Goal: Task Accomplishment & Management: Use online tool/utility

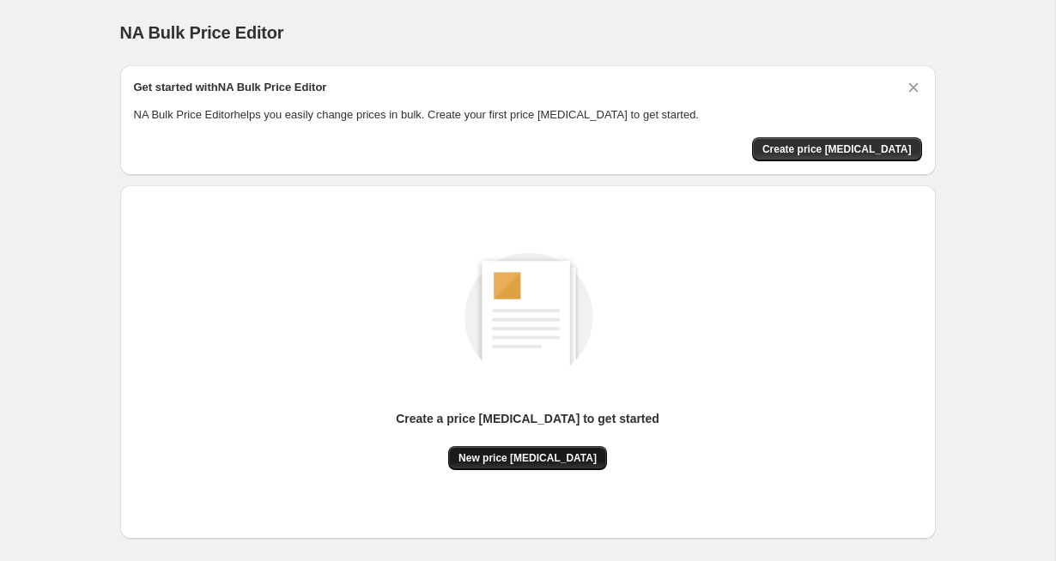
click at [538, 464] on button "New price [MEDICAL_DATA]" at bounding box center [527, 458] width 159 height 24
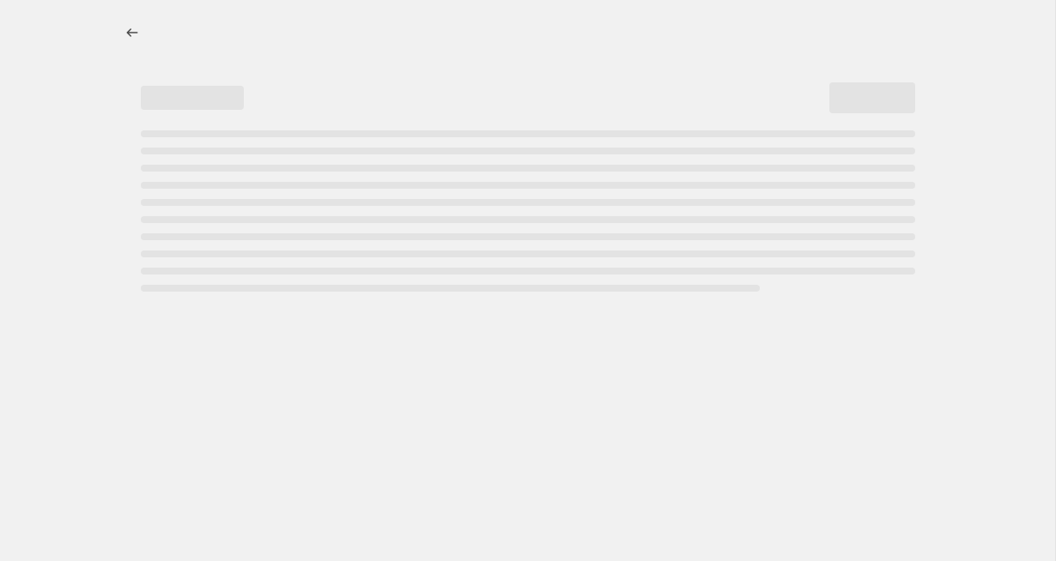
select select "percentage"
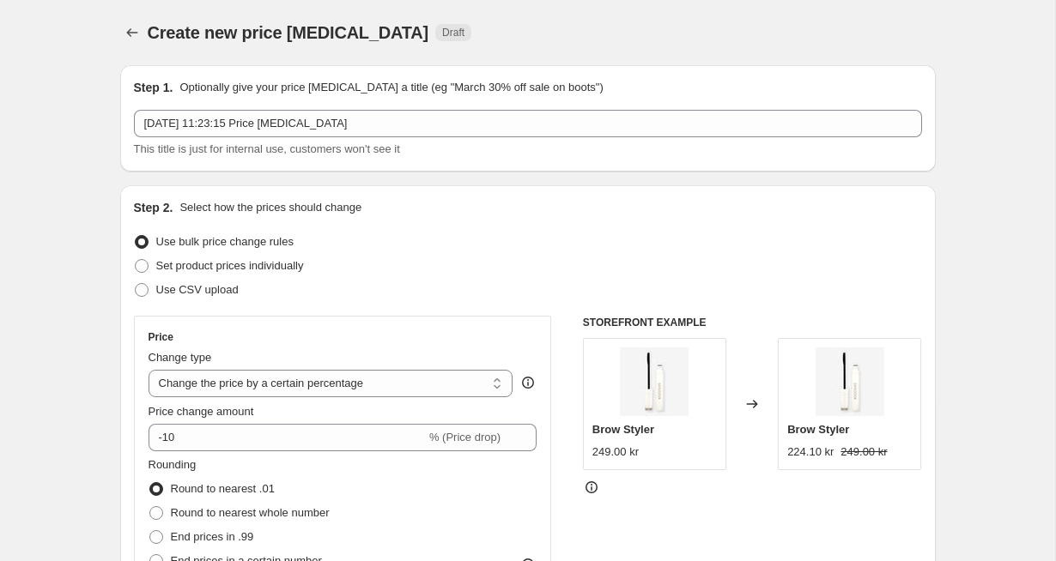
click at [369, 141] on div "This title is just for internal use, customers won't see it" at bounding box center [528, 149] width 788 height 17
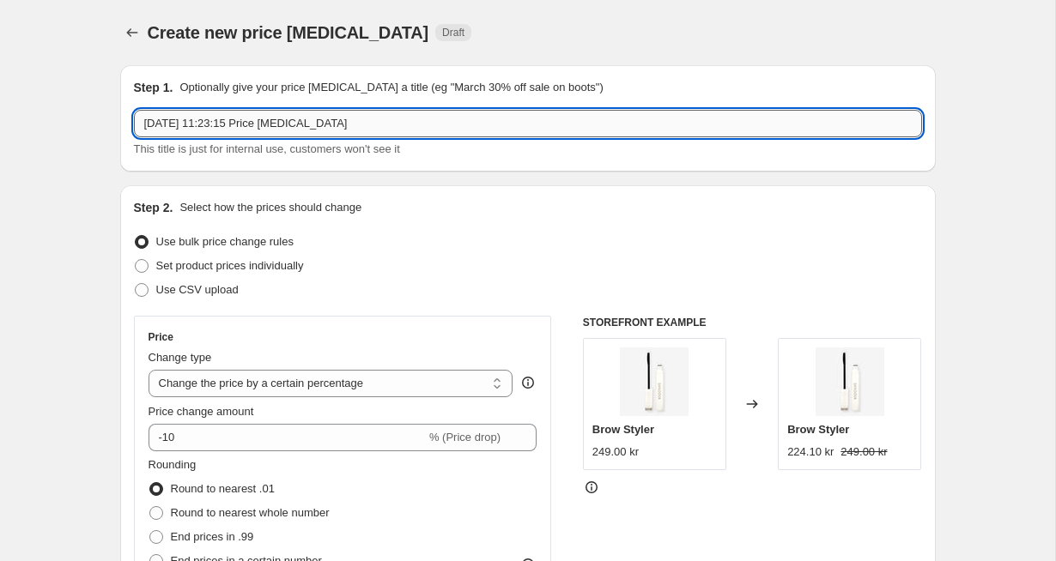
click at [376, 124] on input "[DATE] 11:23:15 Price [MEDICAL_DATA]" at bounding box center [528, 123] width 788 height 27
click at [369, 122] on input "[DATE] 11:23:15 Price [MEDICAL_DATA]" at bounding box center [528, 123] width 788 height 27
drag, startPoint x: 361, startPoint y: 124, endPoint x: 141, endPoint y: 123, distance: 220.6
click at [141, 123] on input "[DATE] 11:23:15 Price [MEDICAL_DATA]" at bounding box center [528, 123] width 788 height 27
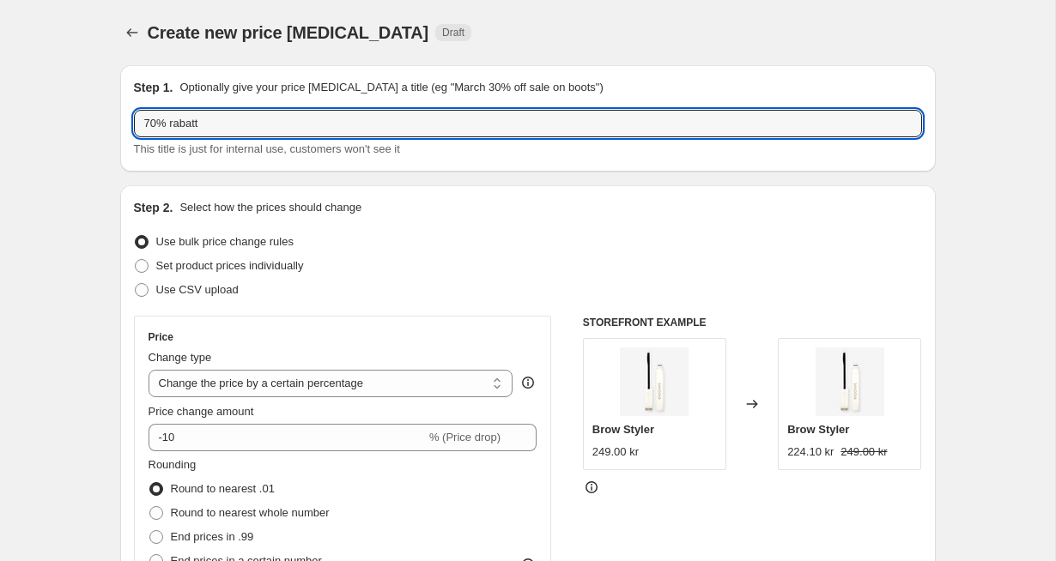
type input "70% rabatt"
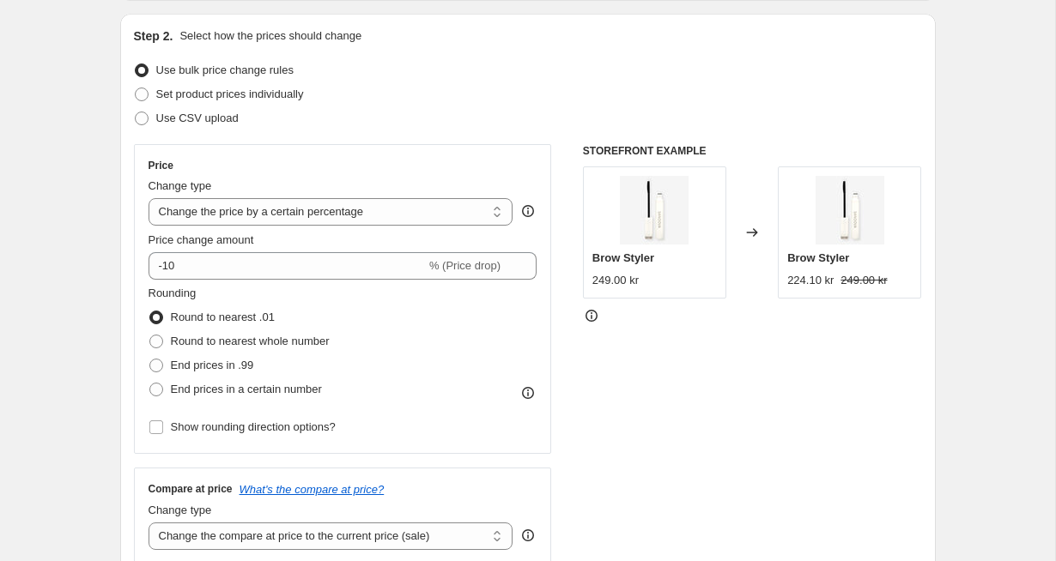
scroll to position [181, 0]
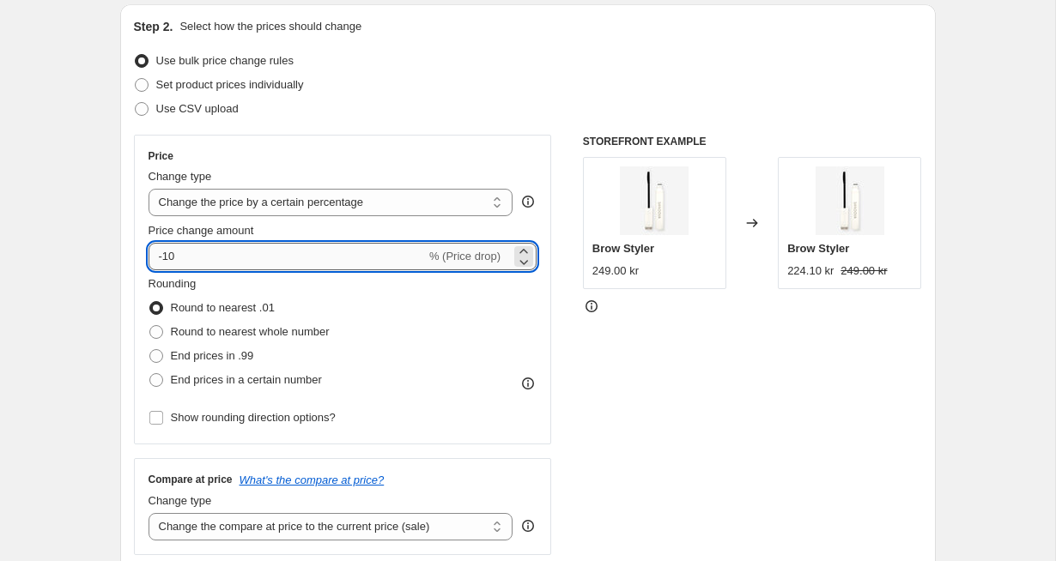
click at [169, 257] on input "-10" at bounding box center [286, 256] width 277 height 27
type input "-70"
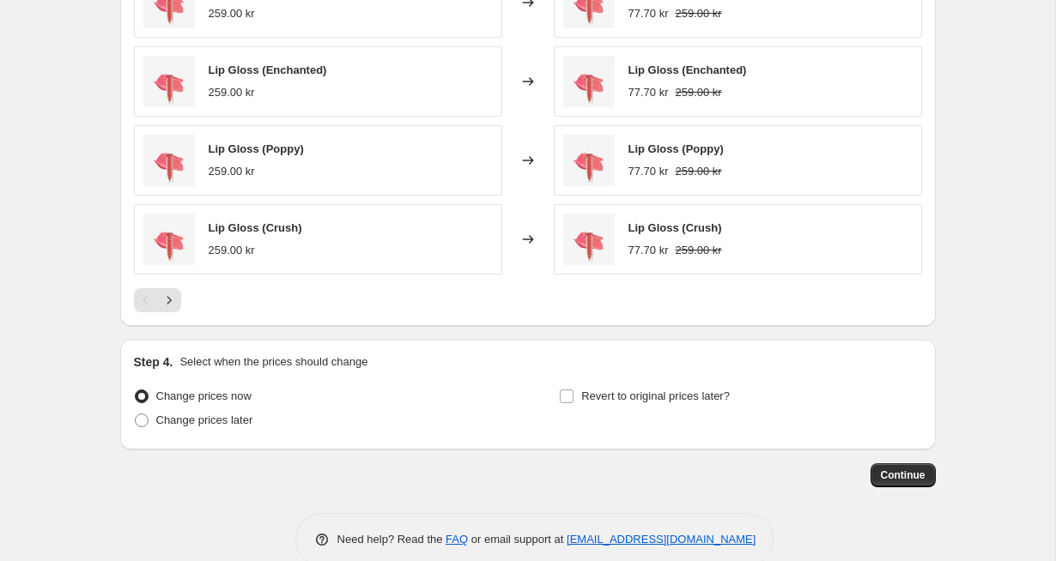
scroll to position [1154, 0]
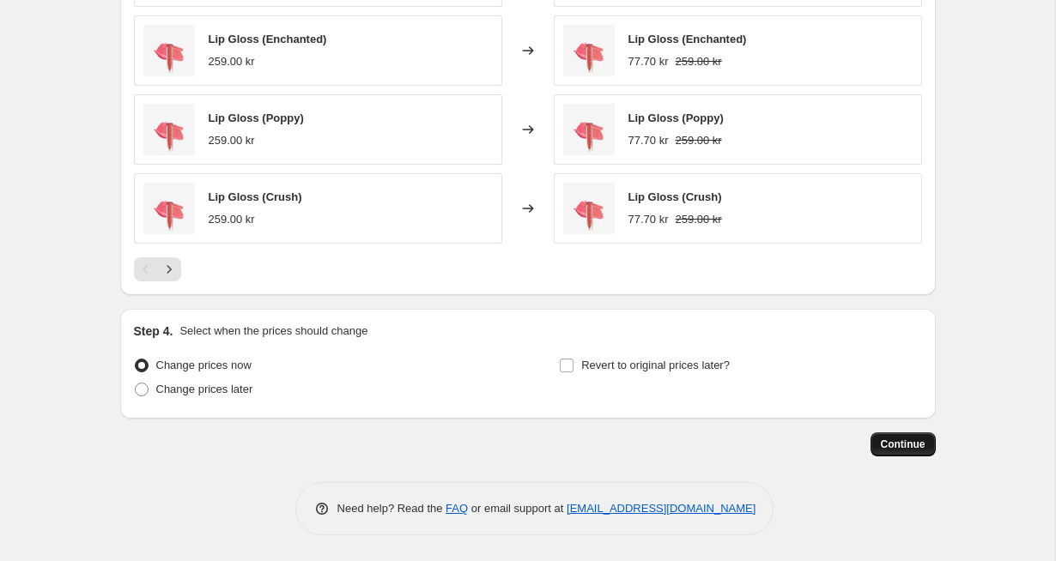
click at [909, 449] on span "Continue" at bounding box center [903, 445] width 45 height 14
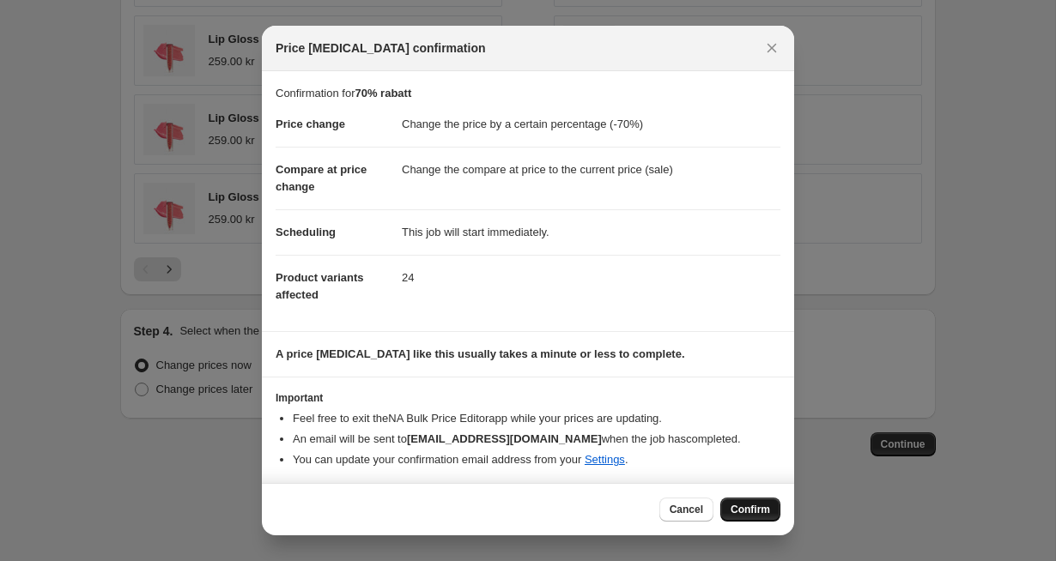
click at [742, 510] on span "Confirm" at bounding box center [749, 510] width 39 height 14
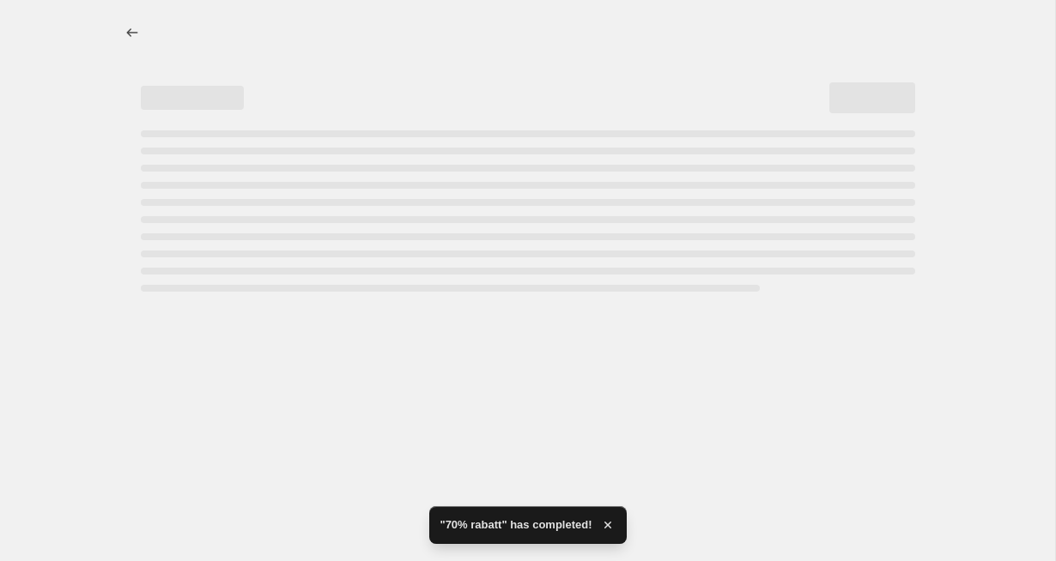
select select "percentage"
